Goal: Information Seeking & Learning: Learn about a topic

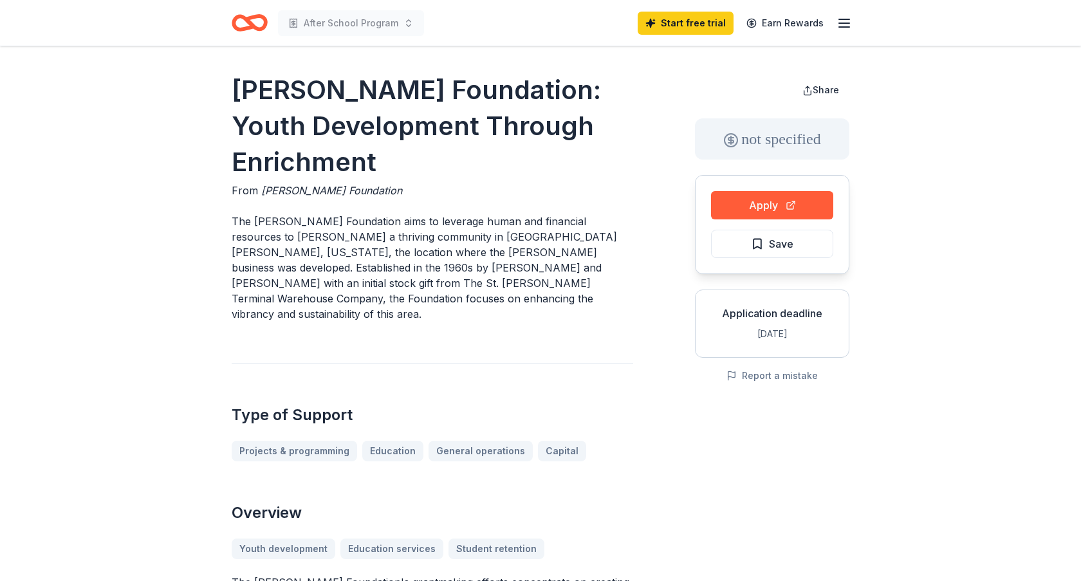
click at [259, 17] on icon "Home" at bounding box center [256, 22] width 20 height 13
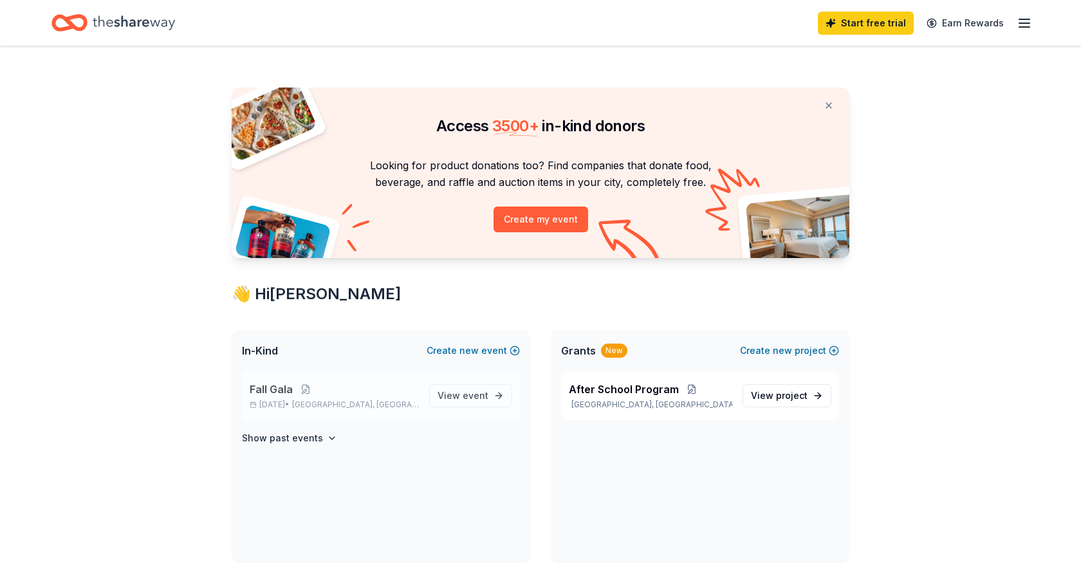
click at [285, 400] on p "[DATE] • [GEOGRAPHIC_DATA], [GEOGRAPHIC_DATA]" at bounding box center [334, 405] width 169 height 10
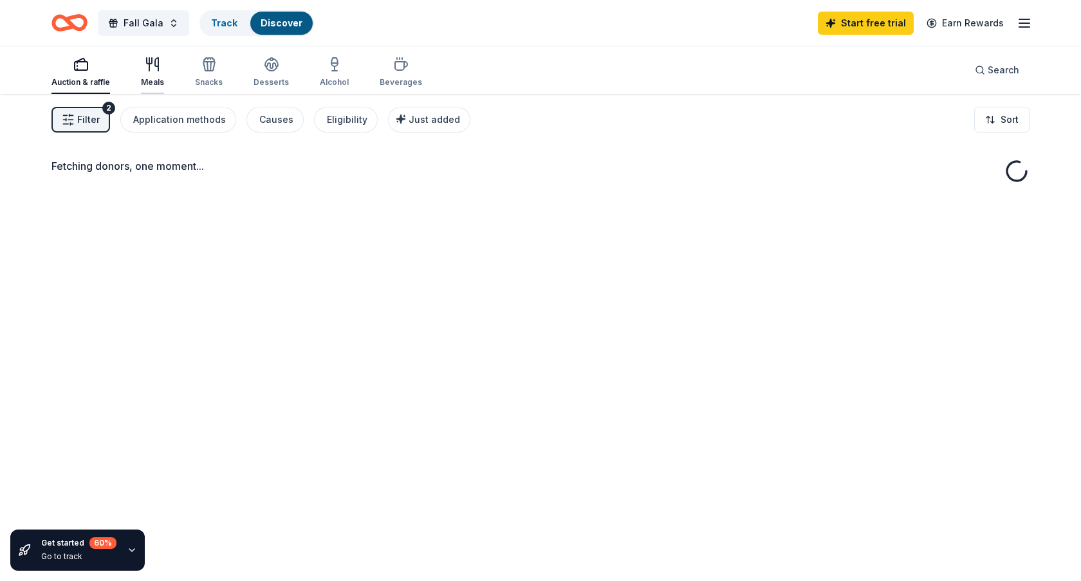
click at [158, 70] on icon "button" at bounding box center [152, 64] width 15 height 15
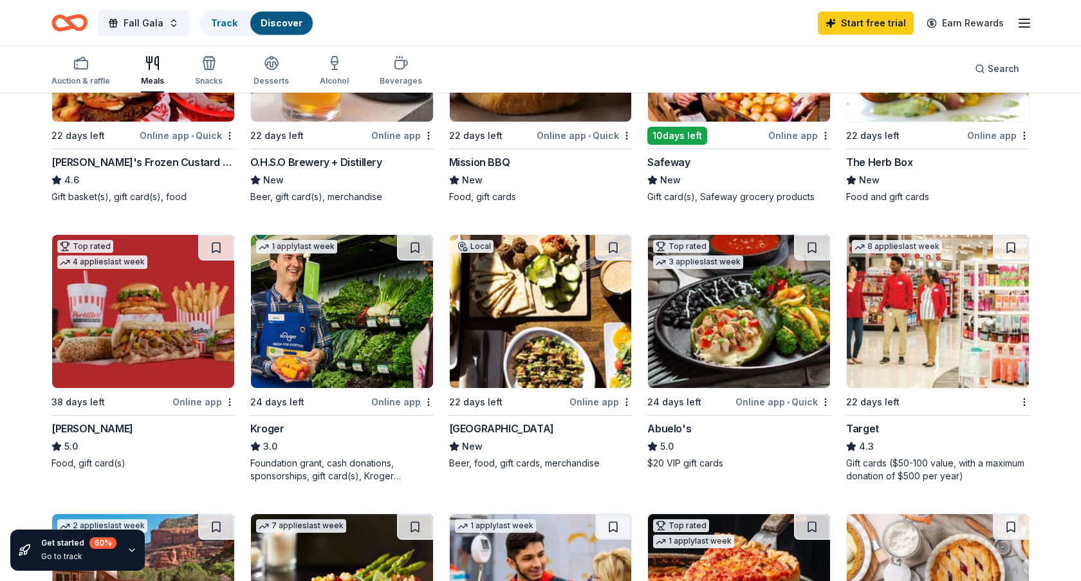
scroll to position [450, 0]
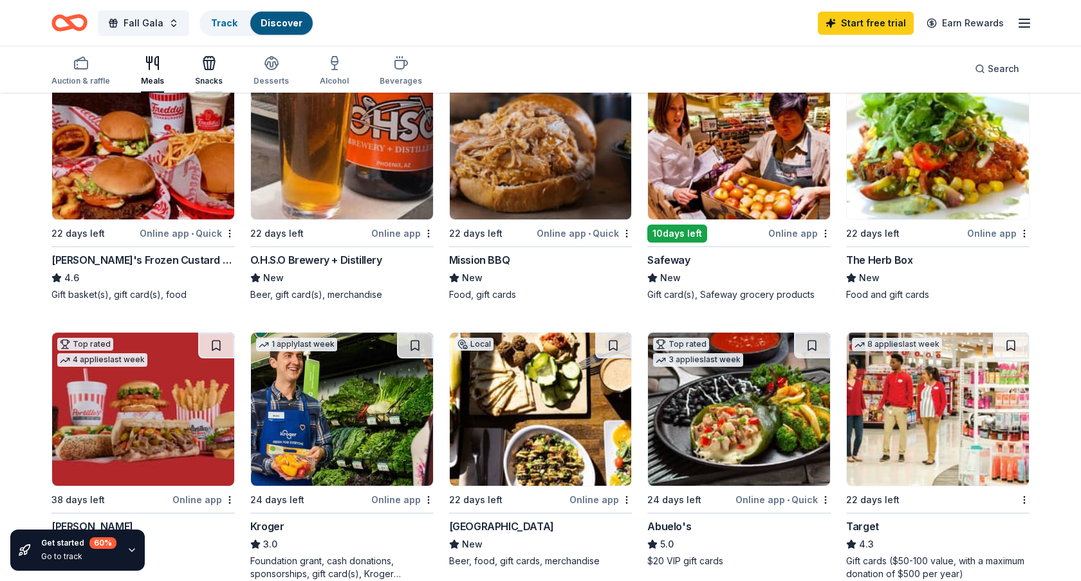
click at [205, 59] on icon "button" at bounding box center [208, 62] width 15 height 15
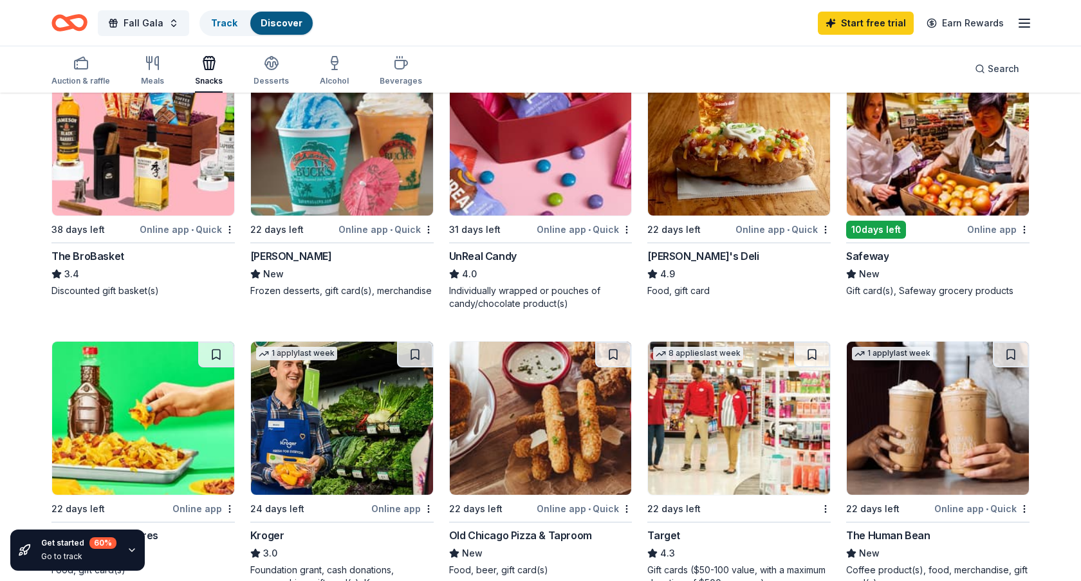
scroll to position [515, 0]
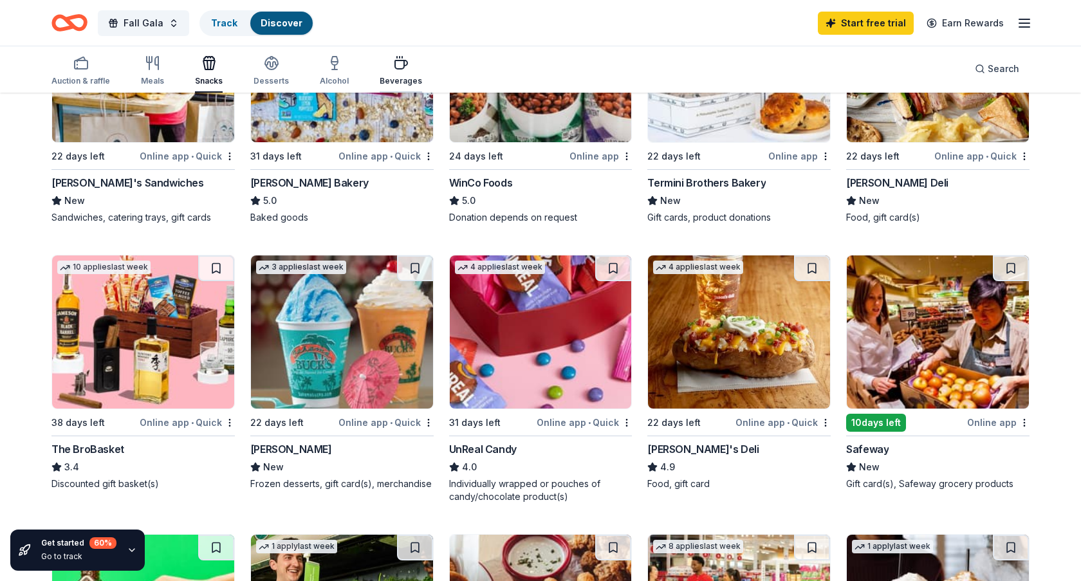
click at [407, 75] on div "Beverages" at bounding box center [401, 70] width 42 height 31
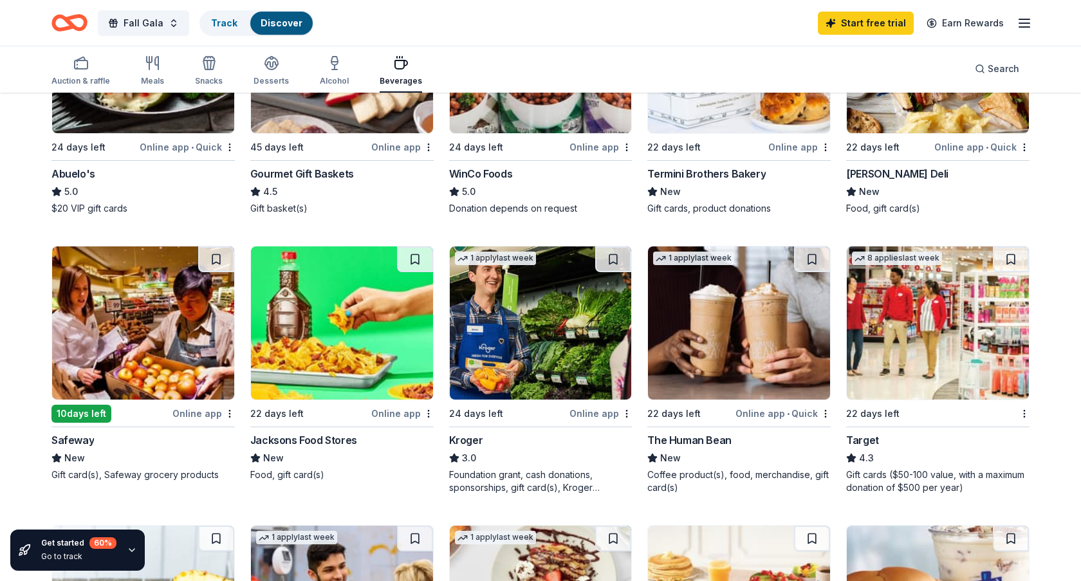
scroll to position [193, 0]
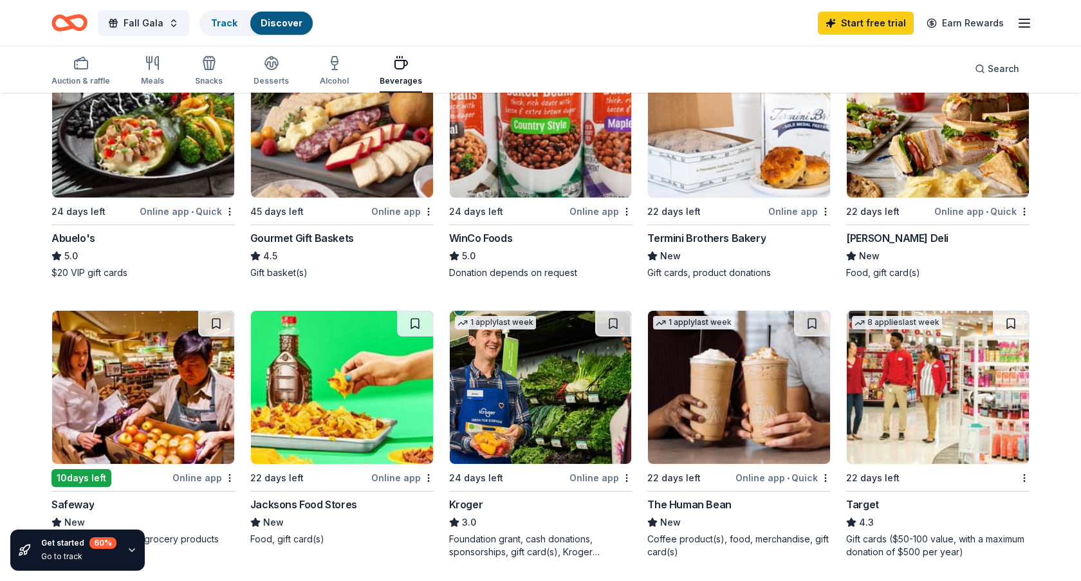
click at [62, 21] on icon "Home" at bounding box center [69, 23] width 36 height 30
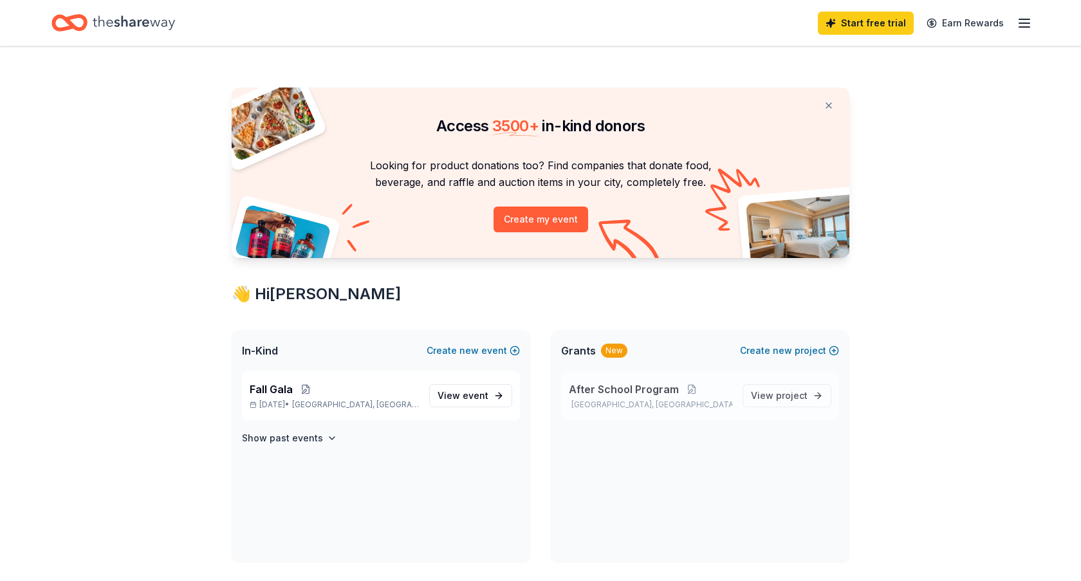
click at [672, 379] on div "After School Program [GEOGRAPHIC_DATA], [GEOGRAPHIC_DATA] View project" at bounding box center [700, 395] width 278 height 49
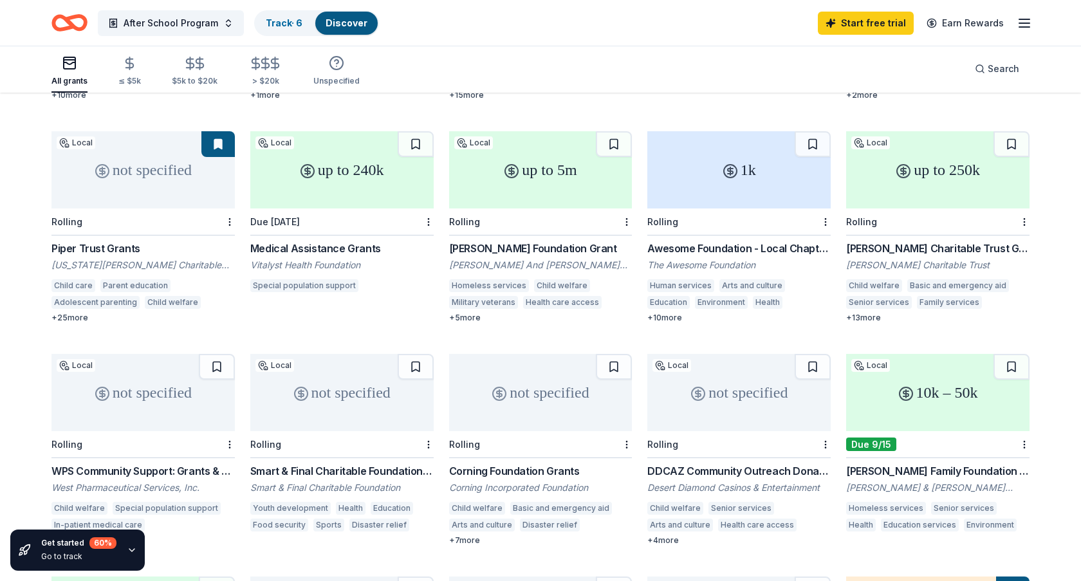
scroll to position [386, 0]
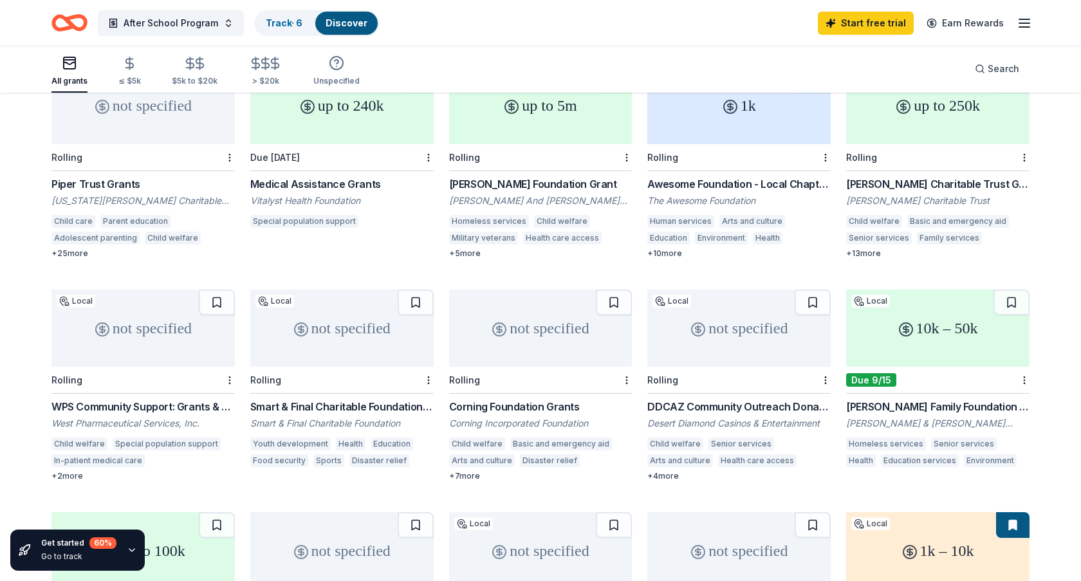
click at [805, 399] on div "DDCAZ Community Outreach Donations" at bounding box center [738, 406] width 183 height 15
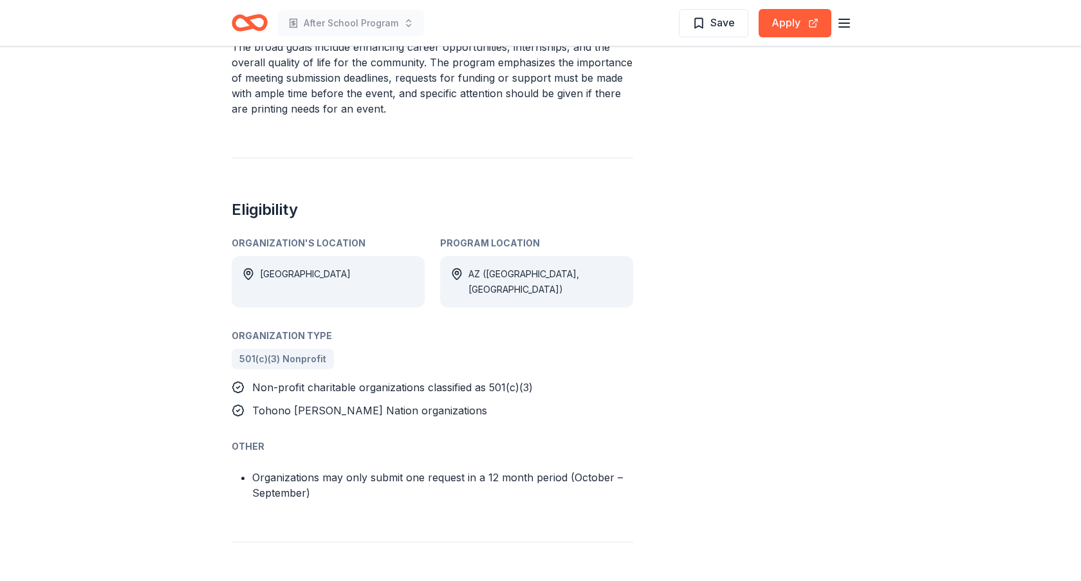
scroll to position [643, 0]
